Goal: Obtain resource: Obtain resource

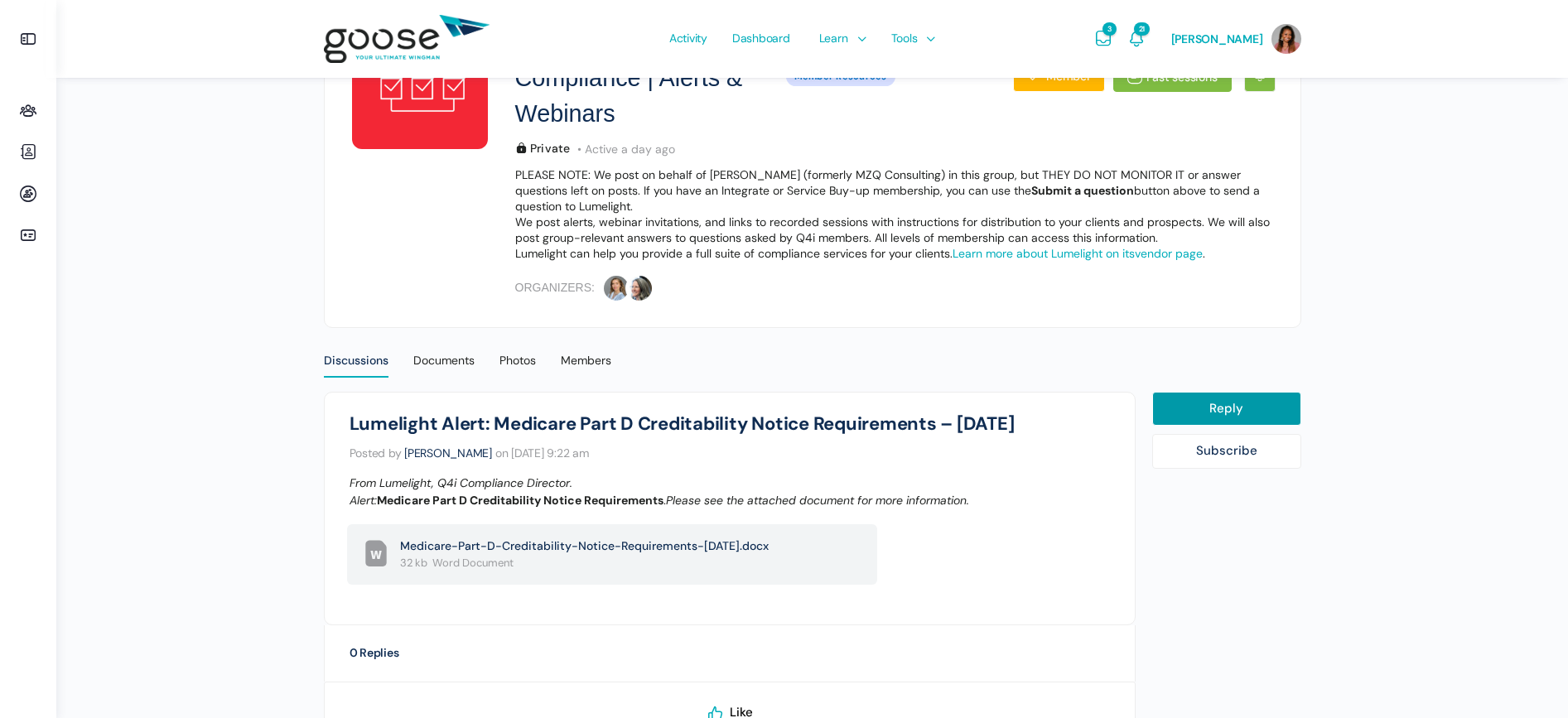
scroll to position [168, 0]
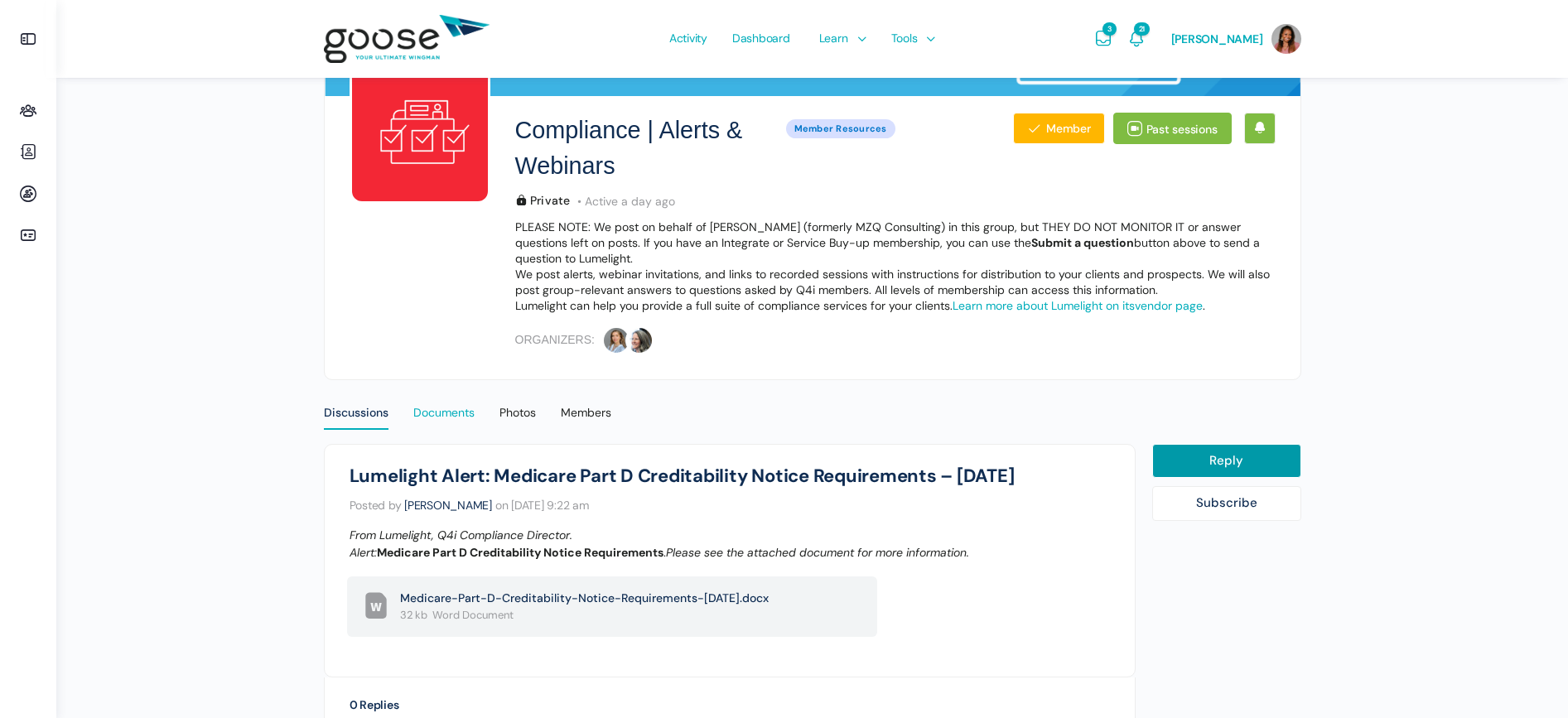
click at [436, 419] on div "Documents" at bounding box center [444, 417] width 62 height 24
